Goal: Book appointment/travel/reservation

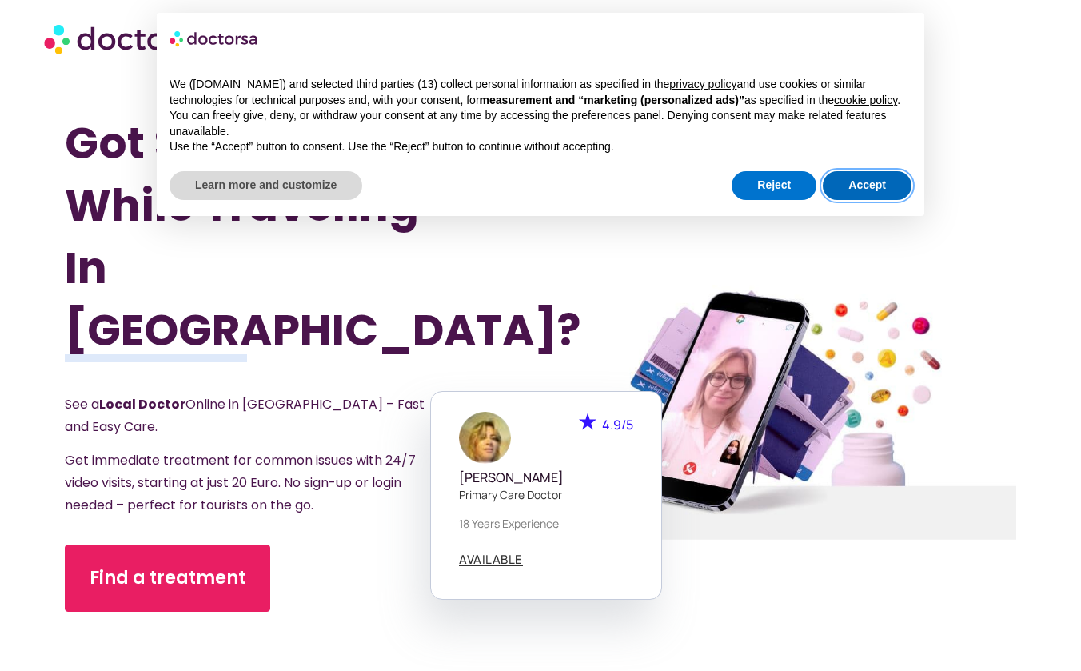
click at [879, 181] on button "Accept" at bounding box center [867, 185] width 89 height 29
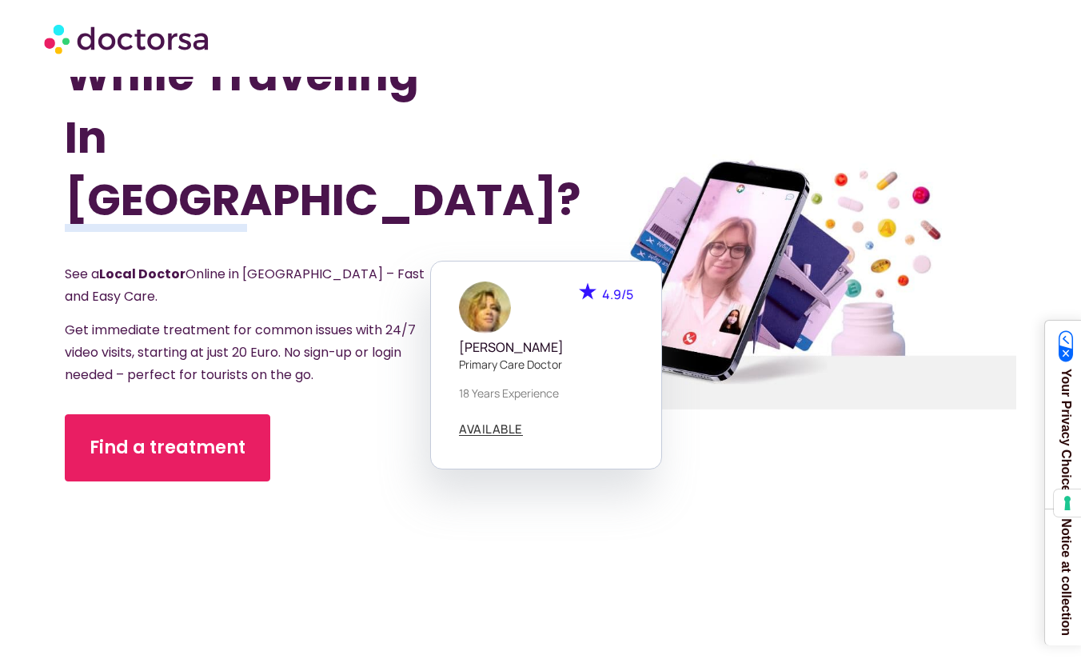
scroll to position [160, 0]
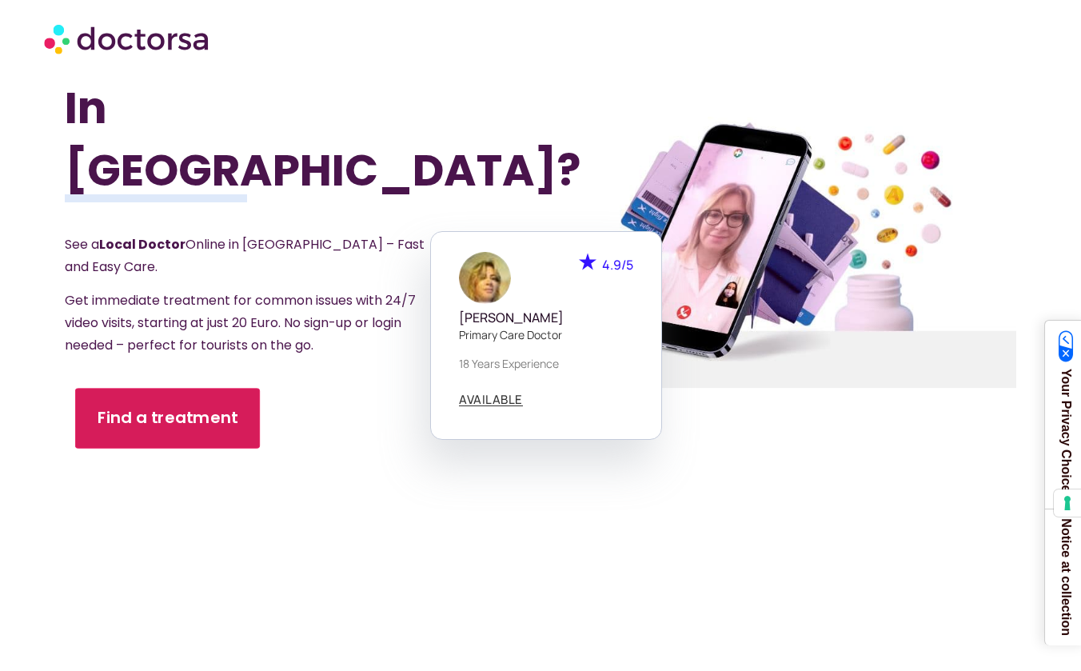
click at [197, 388] on link "Find a treatment" at bounding box center [167, 418] width 185 height 61
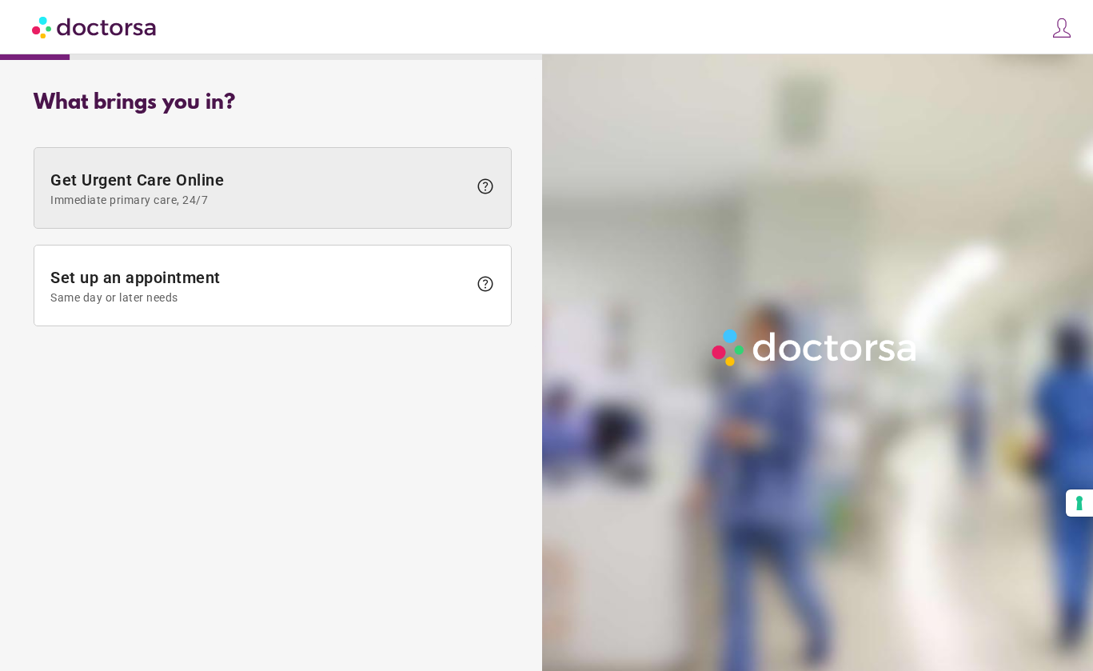
click at [298, 180] on span "Get Urgent Care Online Immediate primary care, 24/7" at bounding box center [258, 188] width 417 height 36
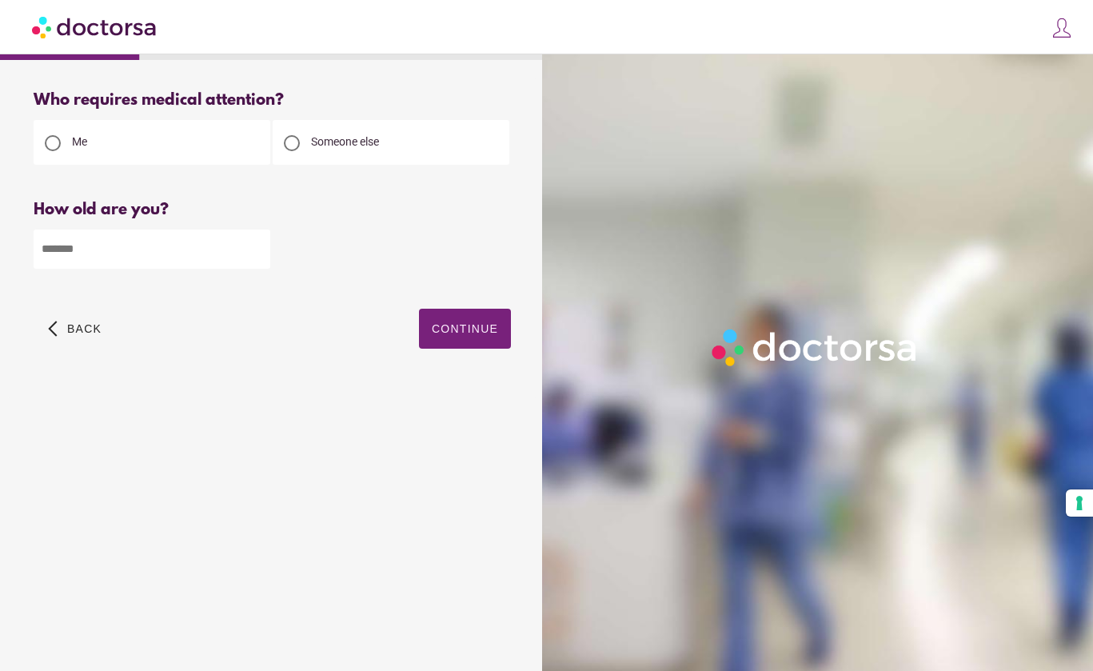
click at [130, 255] on input "number" at bounding box center [152, 248] width 237 height 39
type input "**"
click at [469, 339] on span "button" at bounding box center [465, 329] width 92 height 40
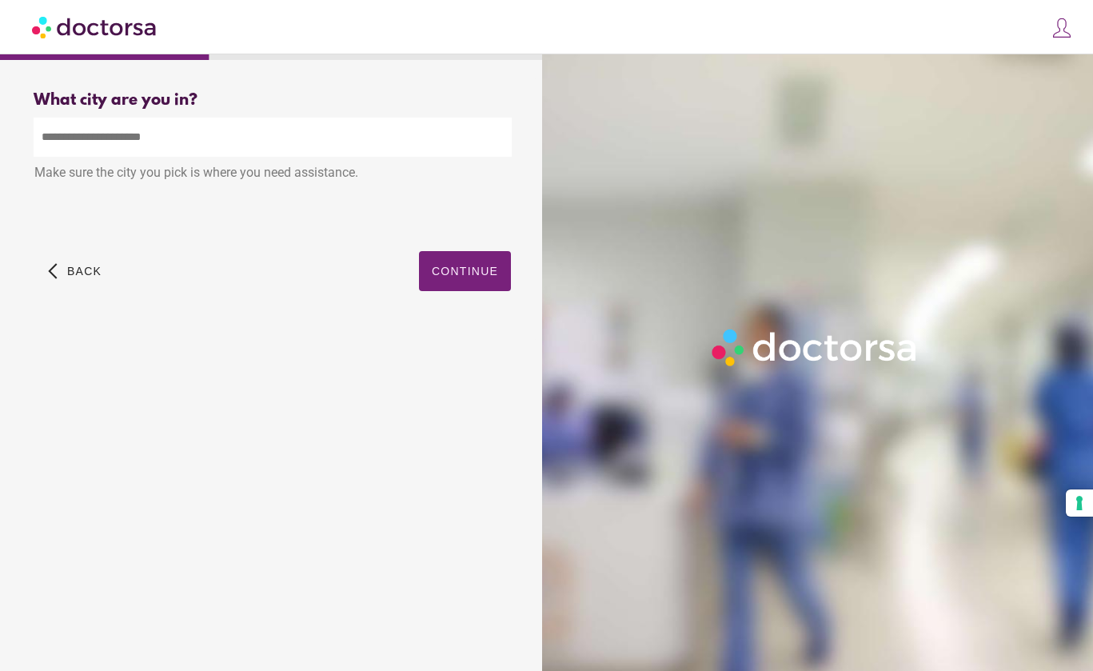
click at [181, 140] on input "text" at bounding box center [273, 137] width 478 height 39
type input "*"
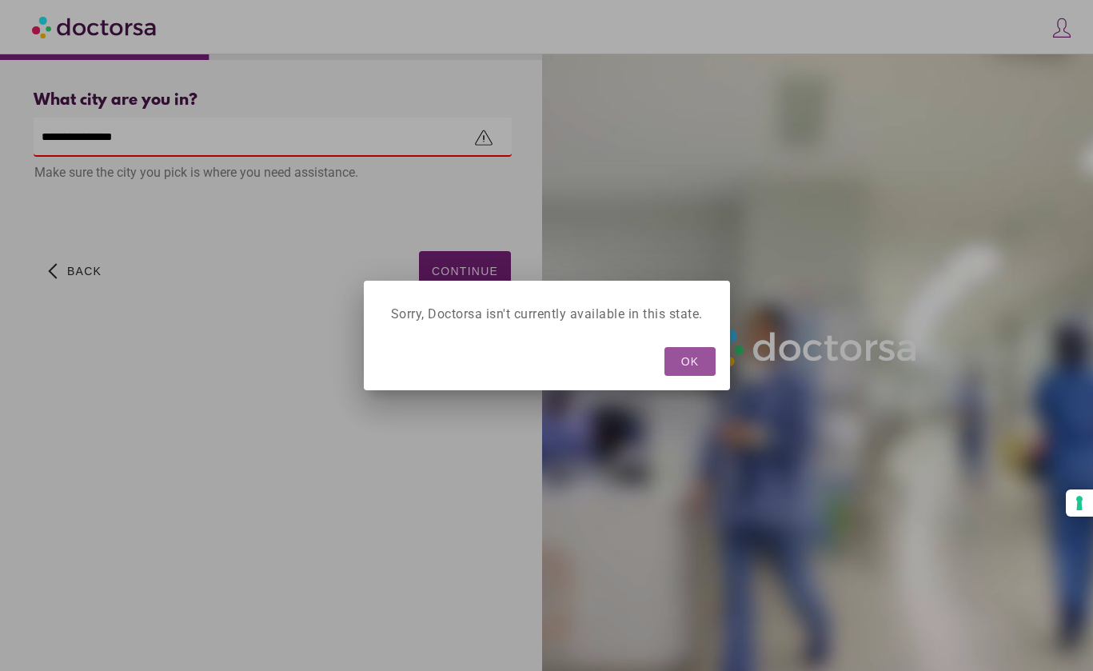
click at [688, 361] on span "OK" at bounding box center [689, 361] width 18 height 13
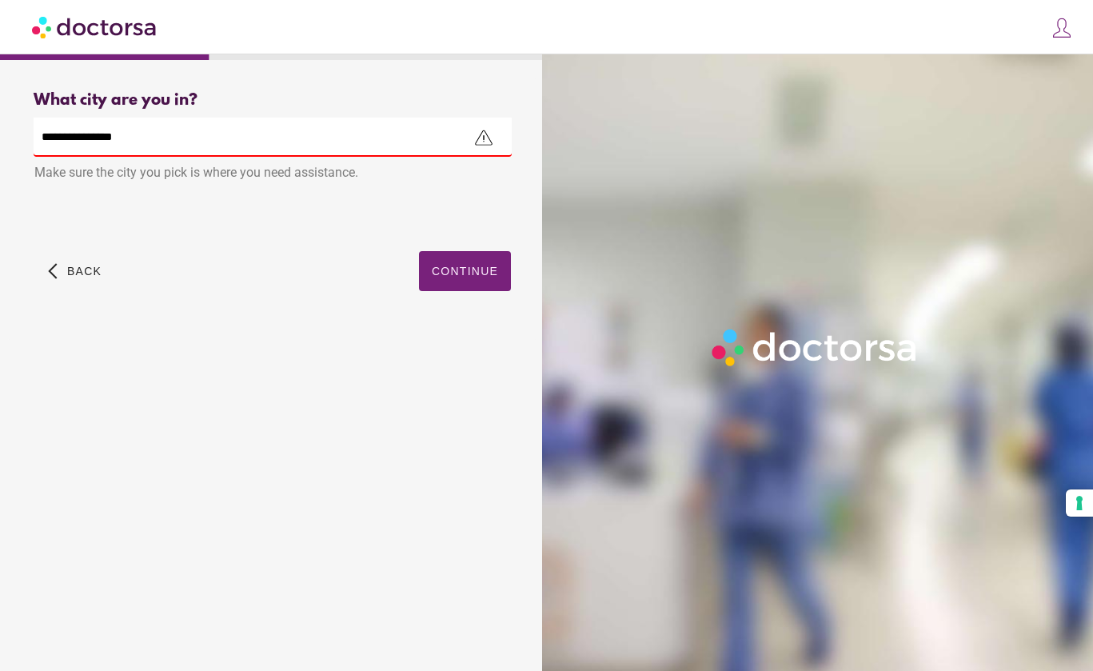
drag, startPoint x: 189, startPoint y: 141, endPoint x: -60, endPoint y: 130, distance: 249.7
click at [0, 130] on html "**********" at bounding box center [546, 335] width 1093 height 671
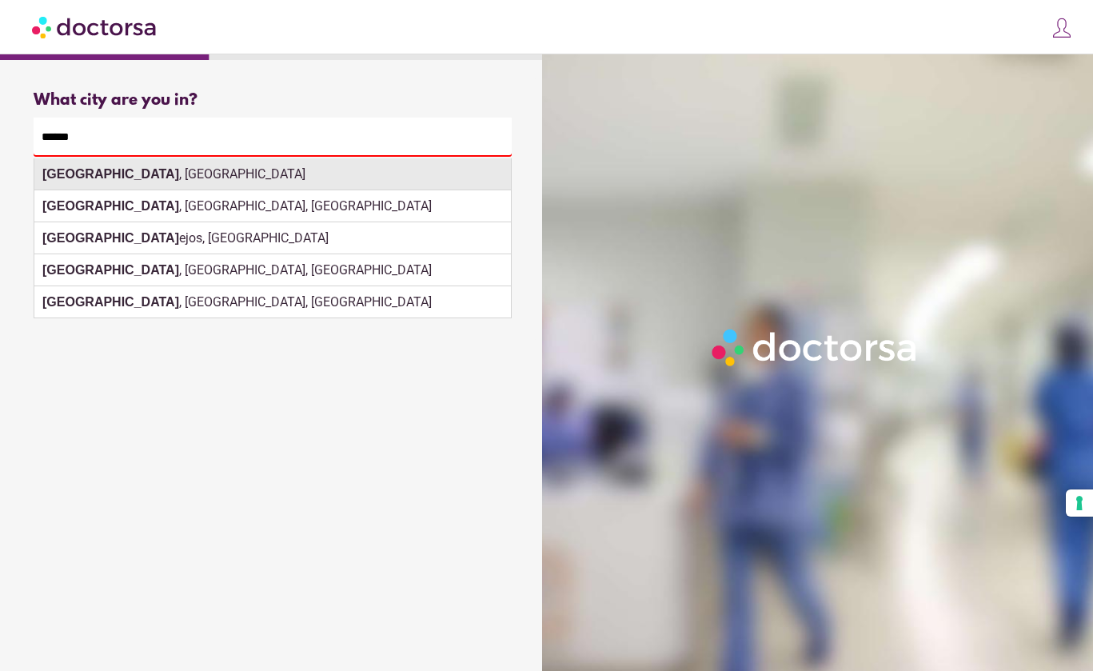
click at [114, 189] on div "[GEOGRAPHIC_DATA] , [GEOGRAPHIC_DATA]" at bounding box center [272, 174] width 477 height 32
type input "**********"
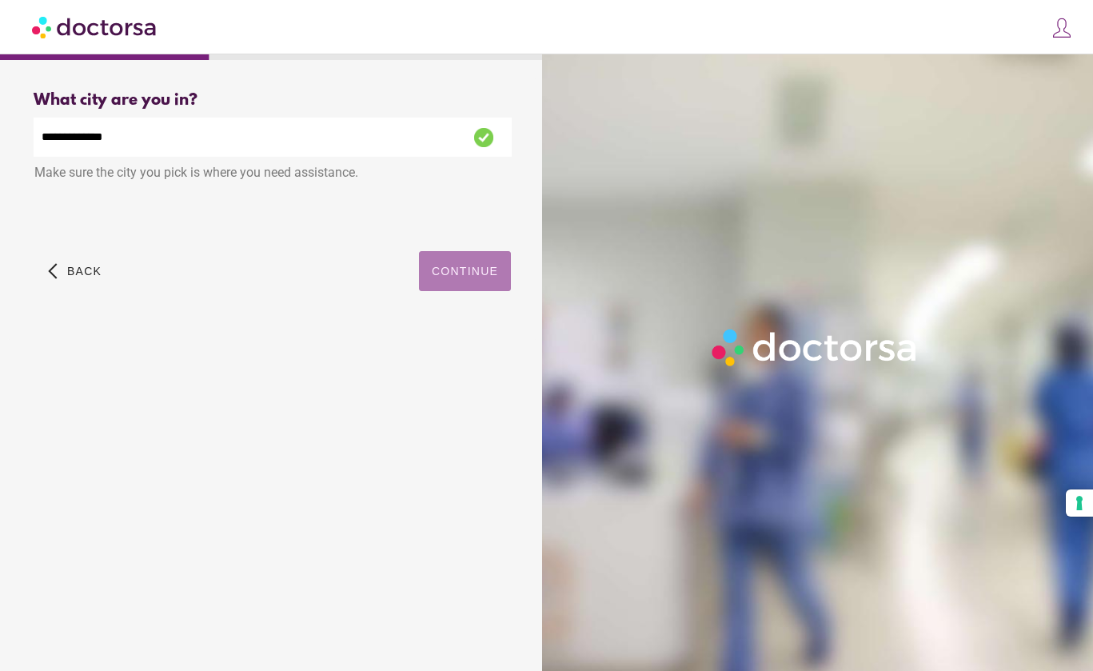
click at [445, 265] on span "Continue" at bounding box center [465, 271] width 66 height 13
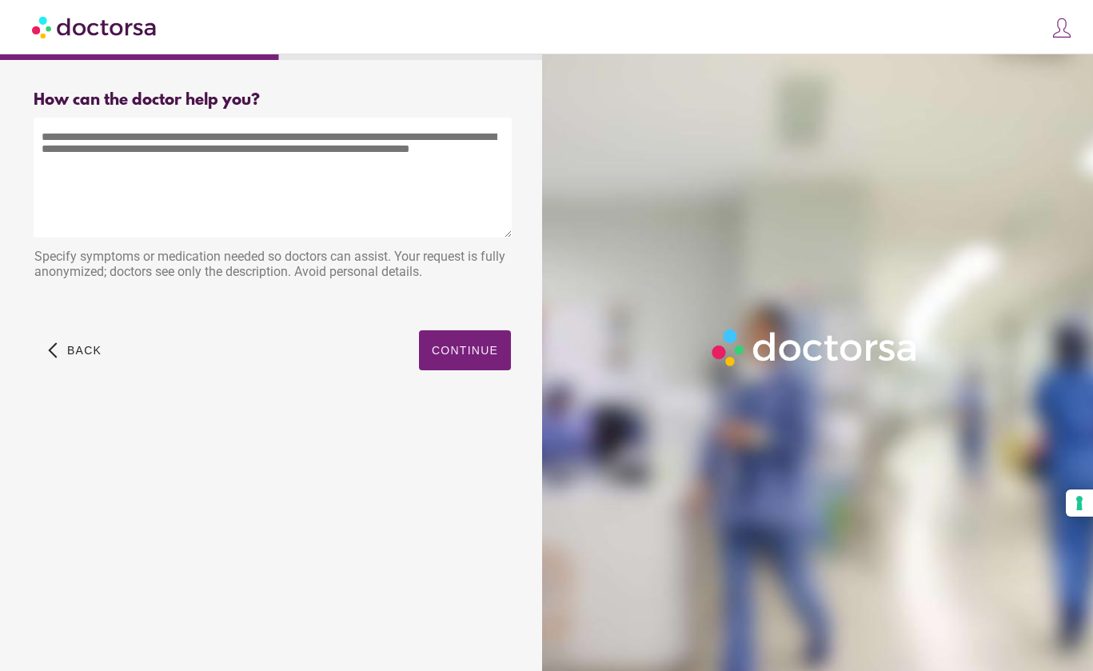
click at [226, 163] on textarea at bounding box center [273, 178] width 478 height 120
click at [259, 151] on textarea at bounding box center [273, 178] width 478 height 120
